Goal: Information Seeking & Learning: Learn about a topic

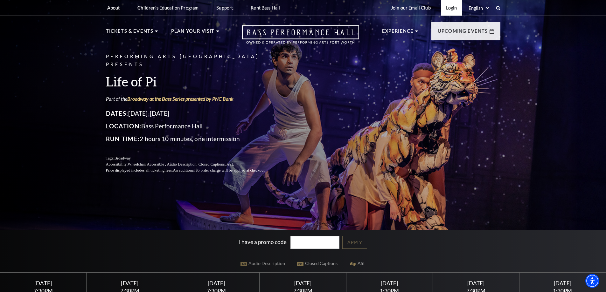
click at [448, 10] on link "Login" at bounding box center [451, 8] width 21 height 16
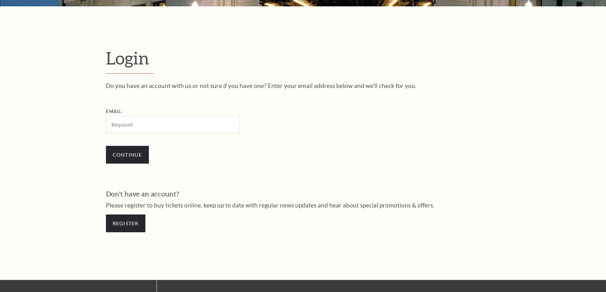
scroll to position [213, 0]
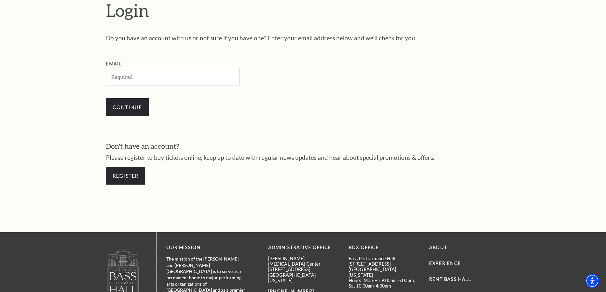
click at [143, 76] on input "Email:" at bounding box center [173, 76] width 134 height 17
type input "[EMAIL_ADDRESS][DOMAIN_NAME]"
click at [106, 98] on input "Continue" at bounding box center [127, 107] width 43 height 18
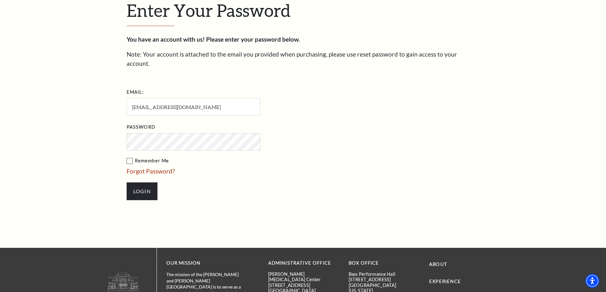
click at [127, 183] on input "Login" at bounding box center [142, 192] width 31 height 18
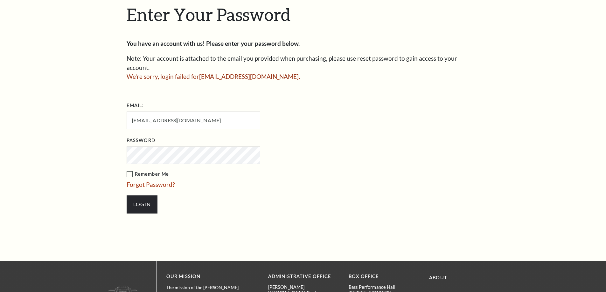
scroll to position [215, 0]
click at [127, 196] on input "Login" at bounding box center [142, 205] width 31 height 18
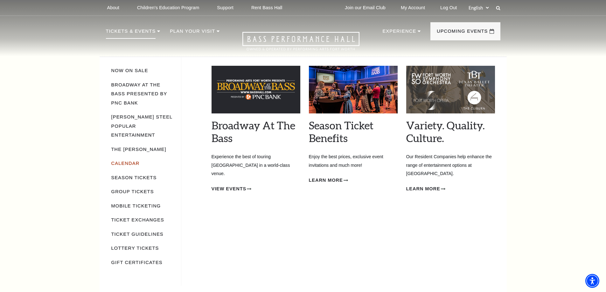
click at [128, 161] on link "Calendar" at bounding box center [125, 163] width 28 height 5
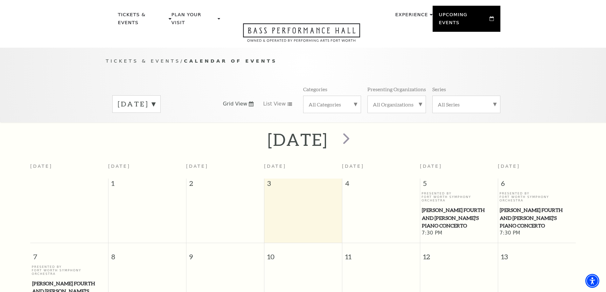
scroll to position [56, 0]
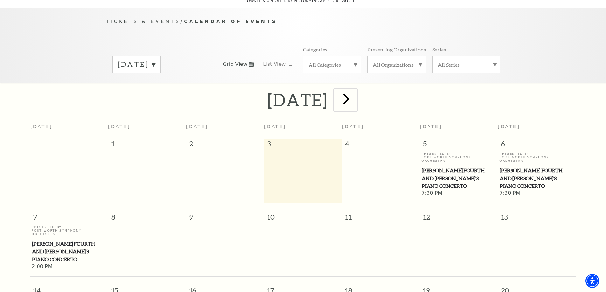
click at [355, 93] on span "next" at bounding box center [346, 99] width 18 height 18
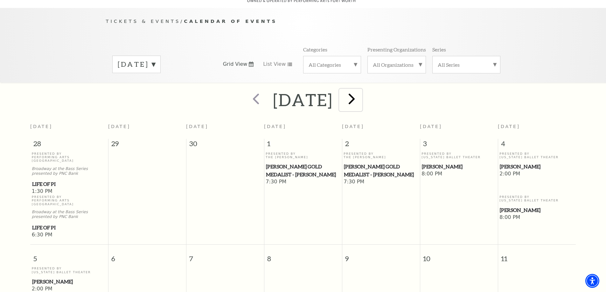
click at [361, 92] on span "next" at bounding box center [351, 99] width 18 height 18
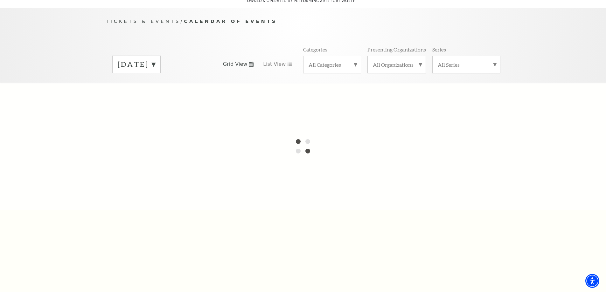
click at [153, 59] on label "[DATE]" at bounding box center [137, 64] width 38 height 10
click at [197, 36] on div "Tickets & Events / Calendar of Events [DATE] [DATE] [DATE] [DATE] [DATE] [DATE]…" at bounding box center [303, 49] width 407 height 65
click at [288, 32] on div "Tickets & Events / Calendar of Events [DATE] [DATE] [DATE] [DATE] [DATE] [DATE]…" at bounding box center [303, 49] width 407 height 65
click at [148, 71] on label "[DATE]" at bounding box center [137, 78] width 38 height 14
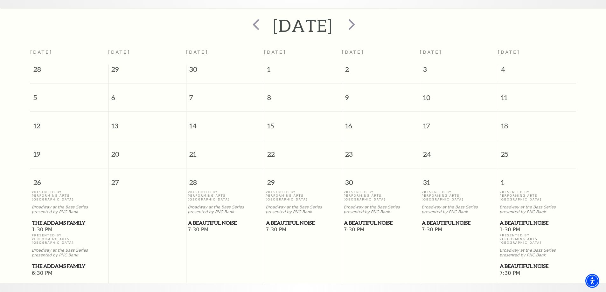
scroll to position [247, 0]
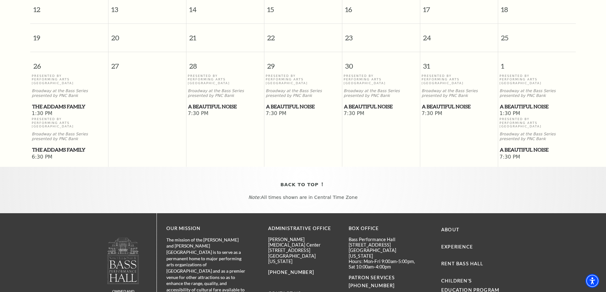
click at [523, 103] on span "A Beautiful Noise" at bounding box center [537, 107] width 74 height 8
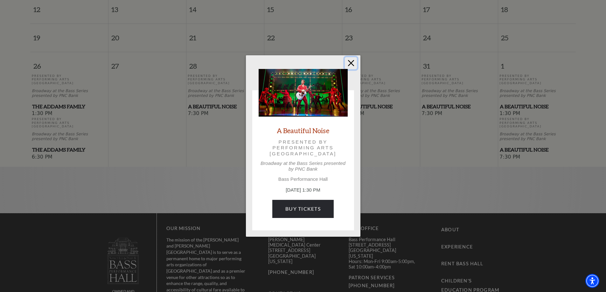
click at [351, 64] on button "Close" at bounding box center [351, 63] width 12 height 12
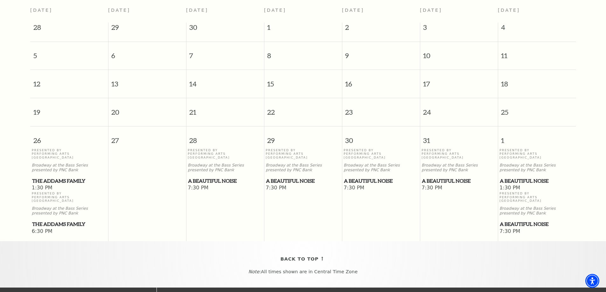
scroll to position [152, 0]
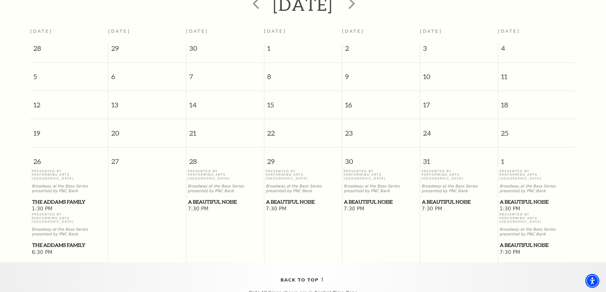
click at [520, 241] on span "A Beautiful Noise" at bounding box center [537, 245] width 74 height 8
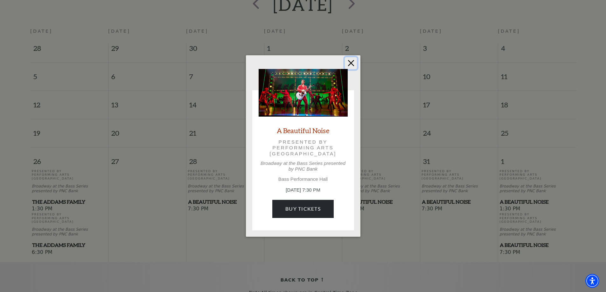
click at [353, 66] on button "Close" at bounding box center [351, 63] width 12 height 12
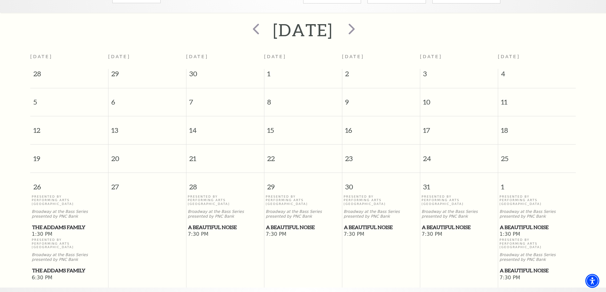
scroll to position [88, 0]
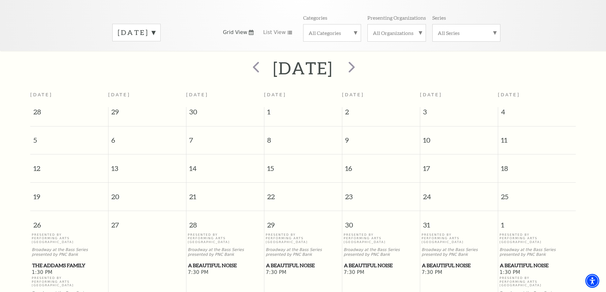
click at [525, 183] on span "25" at bounding box center [537, 194] width 78 height 22
click at [505, 195] on span "25" at bounding box center [537, 194] width 78 height 22
click at [50, 262] on span "The Addams Family" at bounding box center [69, 266] width 74 height 8
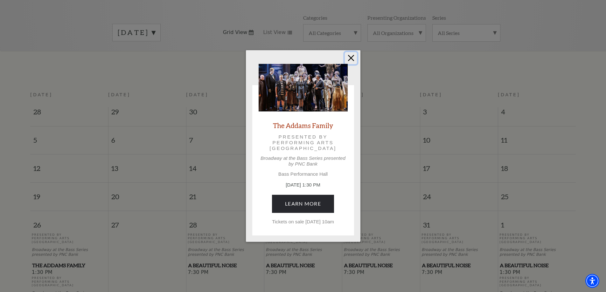
click at [349, 54] on button "Close" at bounding box center [351, 58] width 12 height 12
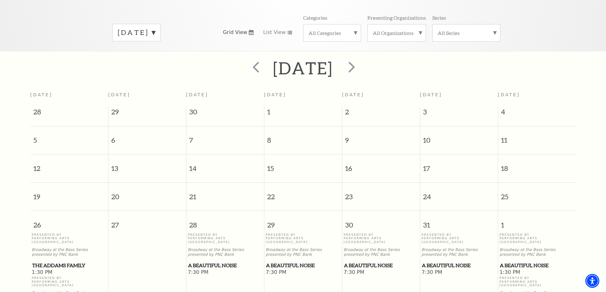
click at [516, 199] on div "19 20 21 22 23 24 25" at bounding box center [302, 197] width 545 height 28
click at [542, 193] on span "25" at bounding box center [537, 194] width 78 height 22
click at [517, 212] on span "1" at bounding box center [537, 222] width 78 height 22
